Goal: Transaction & Acquisition: Subscribe to service/newsletter

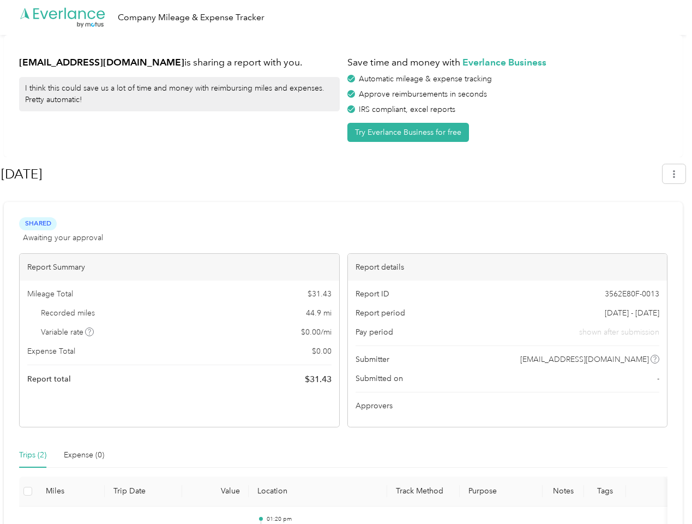
click at [348, 262] on div "Report details" at bounding box center [508, 267] width 320 height 27
click at [346, 17] on div ".cls-1 { fill: #00adee; } .cls-2 { fill: #fff; } .cls-3 { fill: #707372; } .cls…" at bounding box center [343, 17] width 687 height 35
click at [410, 132] on button "Try Everlance Business for free" at bounding box center [408, 132] width 122 height 19
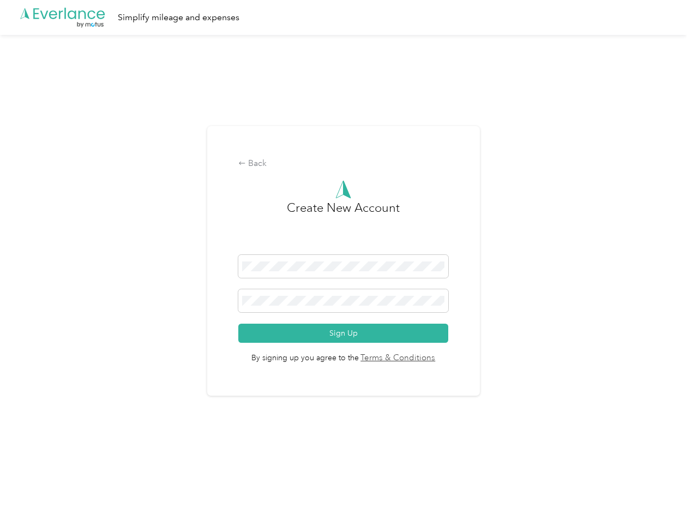
click at [331, 174] on div "Back Create New Account Sign Up By signing up you agree to the Terms & Conditio…" at bounding box center [343, 261] width 273 height 270
click at [680, 173] on div "Back Create New Account Sign Up By signing up you agree to the Terms & Conditio…" at bounding box center [343, 265] width 687 height 461
click at [90, 332] on div "Back Create New Account Sign Up By signing up you agree to the Terms & Conditio…" at bounding box center [343, 265] width 687 height 461
click at [430, 359] on link "Terms & Conditions" at bounding box center [397, 358] width 77 height 13
click at [33, 455] on div "Back Create New Account Sign Up By signing up you agree to the Terms & Conditio…" at bounding box center [343, 265] width 687 height 461
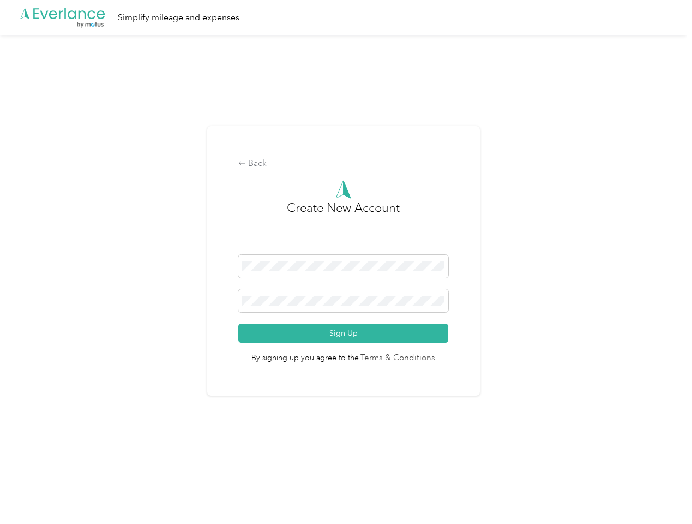
click at [84, 455] on div "Back Create New Account Sign Up By signing up you agree to the Terms & Conditio…" at bounding box center [343, 265] width 687 height 461
